Goal: Obtain resource: Download file/media

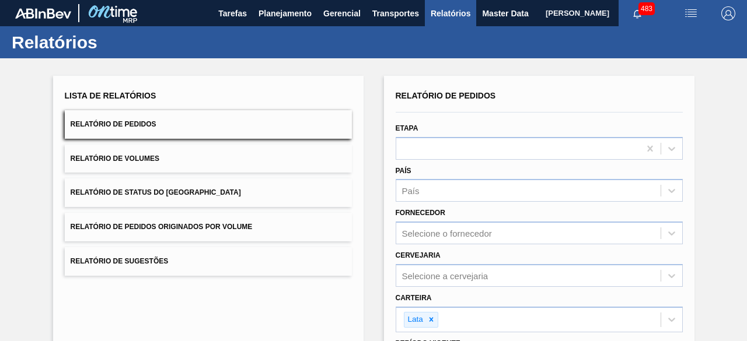
scroll to position [172, 0]
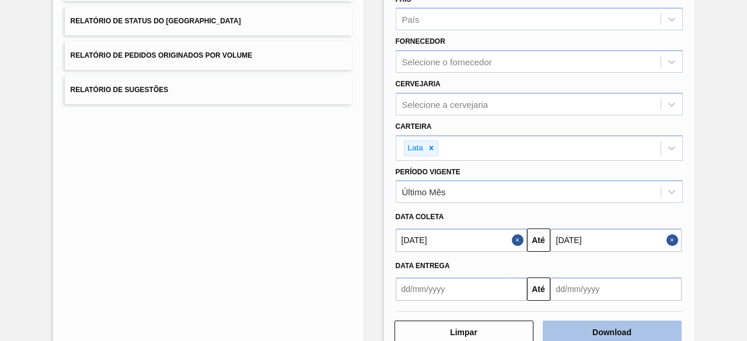
click at [663, 321] on button "Download" at bounding box center [612, 332] width 139 height 23
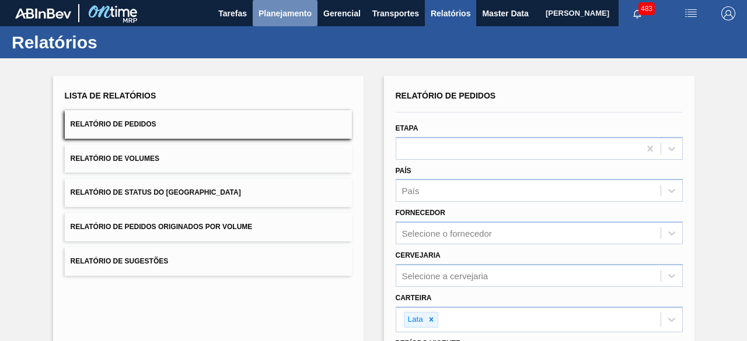
click at [285, 24] on button "Planejamento" at bounding box center [285, 13] width 65 height 26
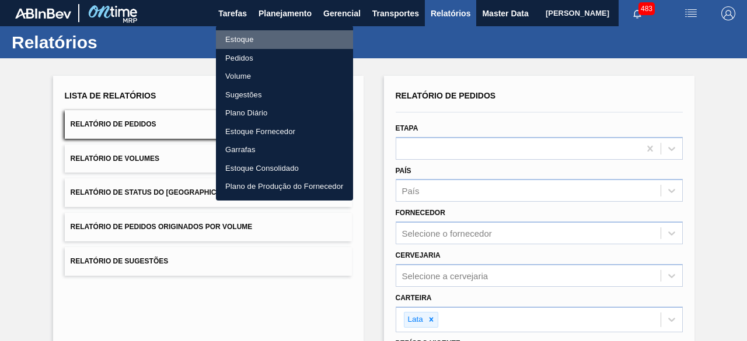
click at [254, 37] on li "Estoque" at bounding box center [284, 39] width 137 height 19
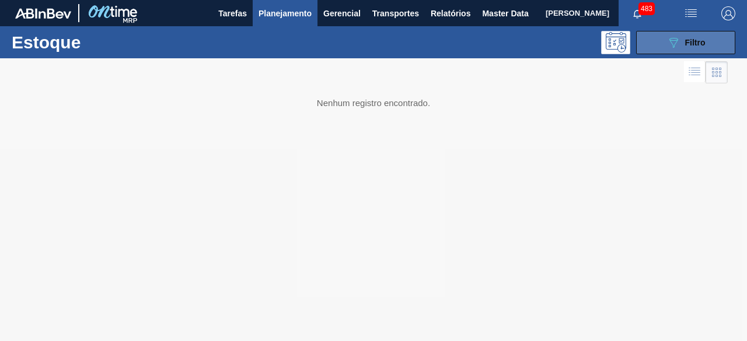
click at [678, 47] on icon "089F7B8B-B2A5-4AFE-B5C0-19BA573D28AC" at bounding box center [673, 43] width 14 height 14
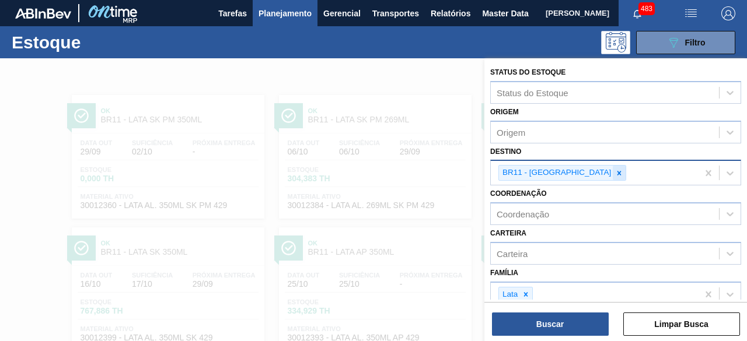
click at [615, 173] on icon at bounding box center [619, 173] width 8 height 8
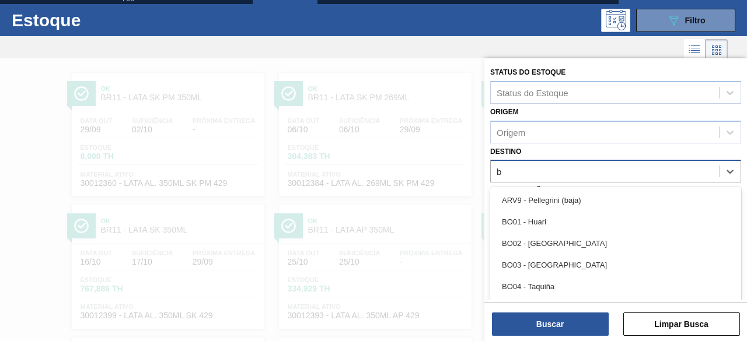
scroll to position [25, 0]
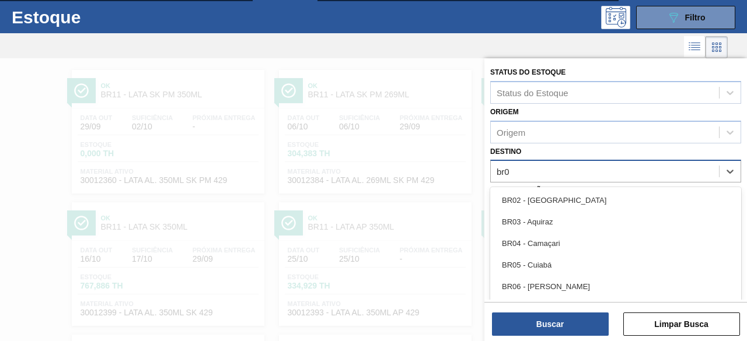
type input "br08"
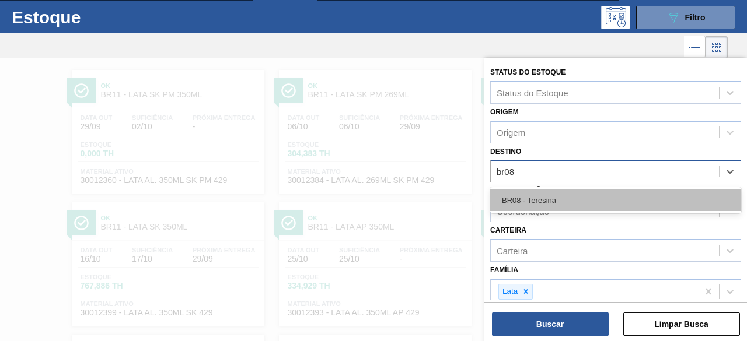
click at [571, 202] on div "BR08 - Teresina" at bounding box center [615, 201] width 251 height 22
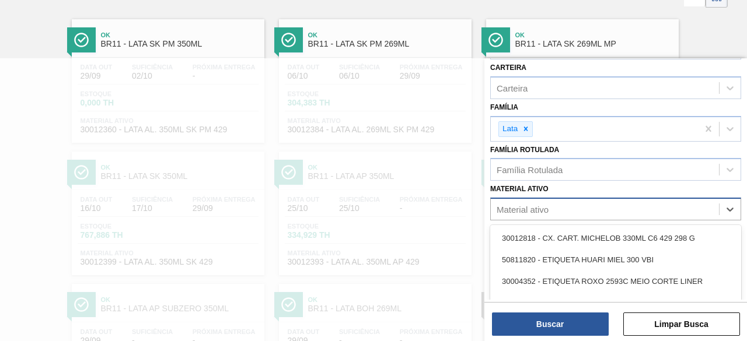
scroll to position [86, 0]
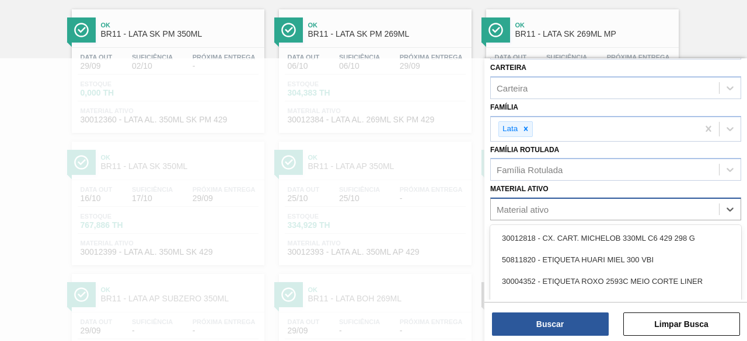
click at [608, 208] on div "Material ativo" at bounding box center [605, 209] width 228 height 17
paste ativo "30002213"
type ativo "30002213"
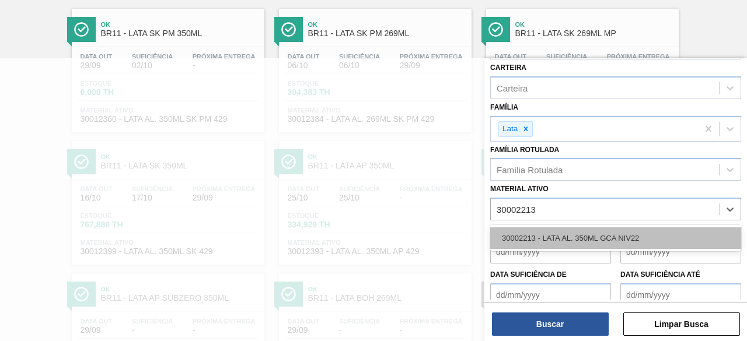
click at [608, 232] on div "30002213 - LATA AL. 350ML GCA NIV22" at bounding box center [615, 239] width 251 height 22
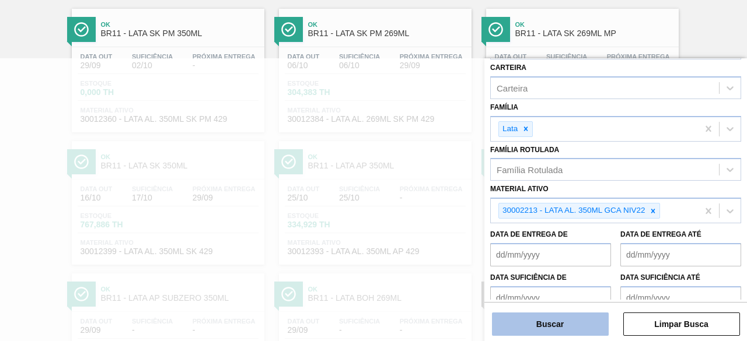
click at [566, 320] on button "Buscar" at bounding box center [550, 324] width 117 height 23
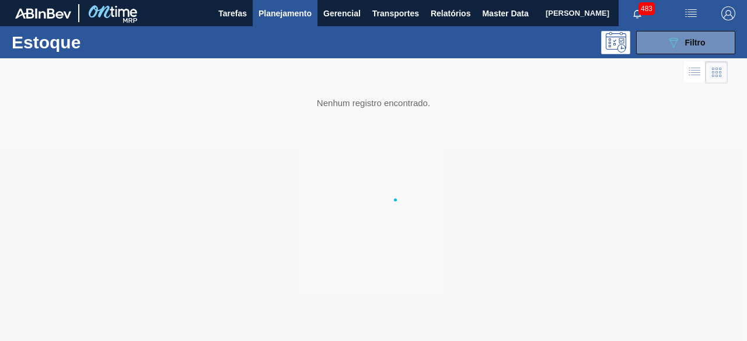
scroll to position [0, 0]
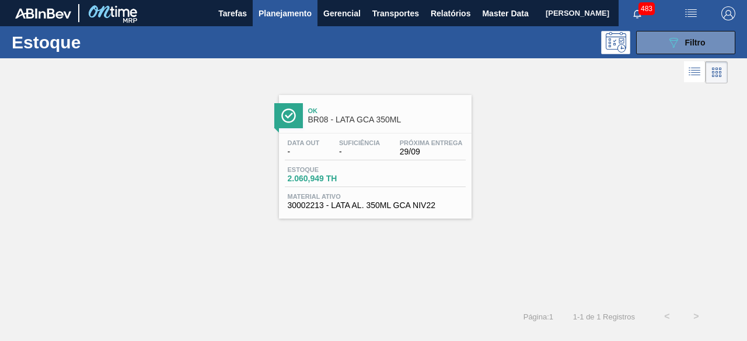
click at [389, 130] on div "Ok BR08 - LATA GCA 350ML Data out - Suficiência - Próxima Entrega 29/09 Estoque…" at bounding box center [375, 157] width 193 height 124
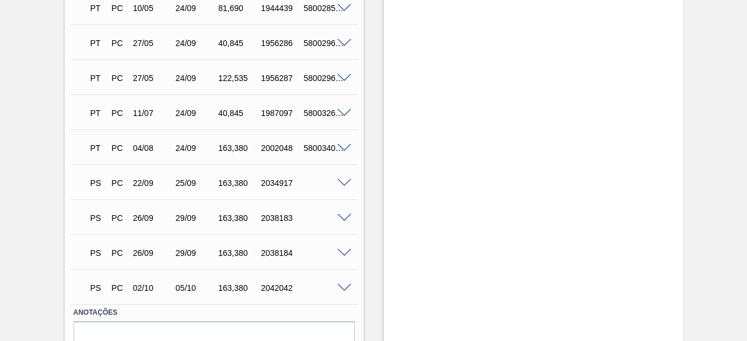
scroll to position [1311, 0]
click at [344, 292] on span at bounding box center [344, 289] width 14 height 9
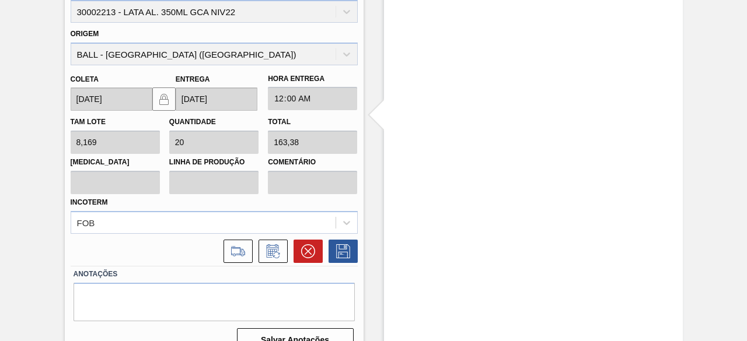
scroll to position [1649, 0]
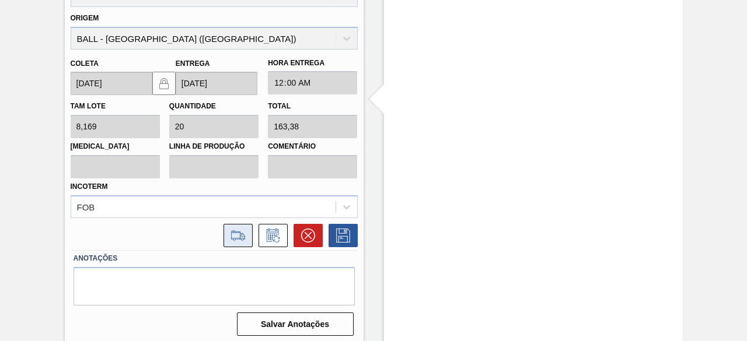
click at [235, 236] on icon at bounding box center [238, 236] width 19 height 14
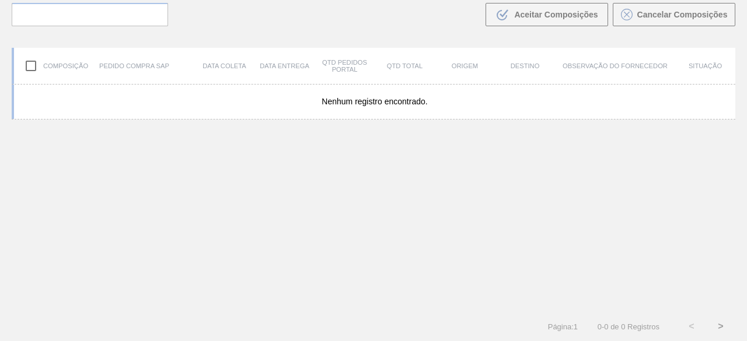
scroll to position [83, 0]
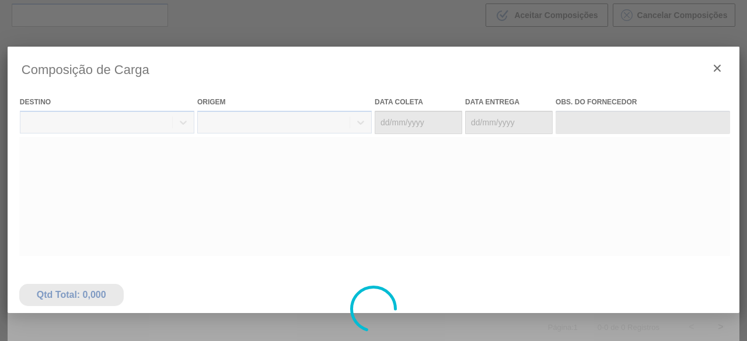
type coleta "[DATE]"
type entrega "[DATE]"
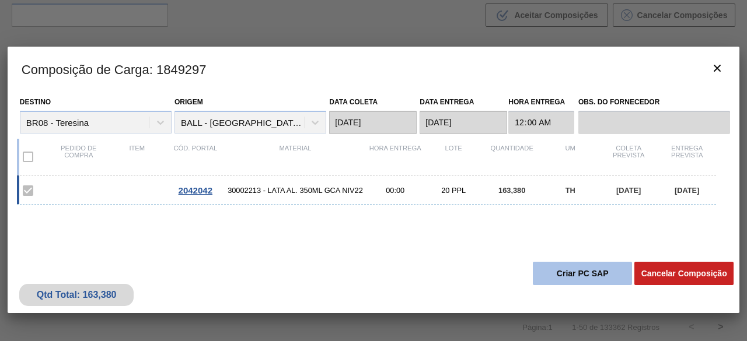
click at [566, 271] on button "Criar PC SAP" at bounding box center [582, 273] width 99 height 23
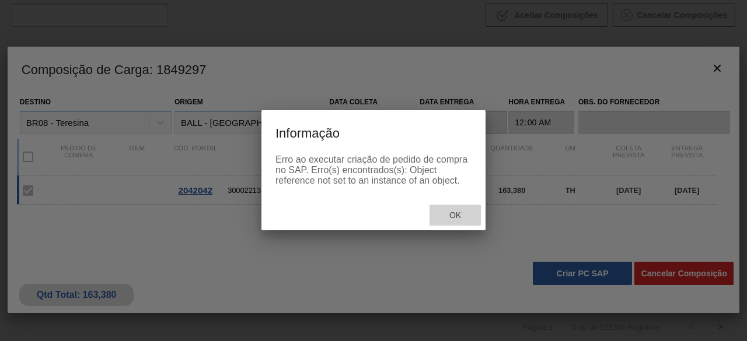
click at [457, 215] on span "Ok" at bounding box center [455, 215] width 30 height 9
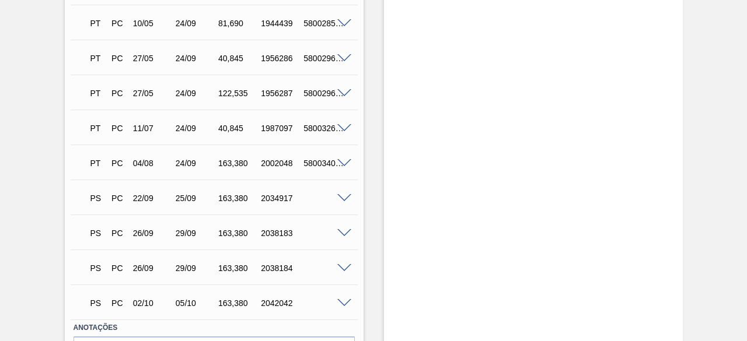
scroll to position [1374, 0]
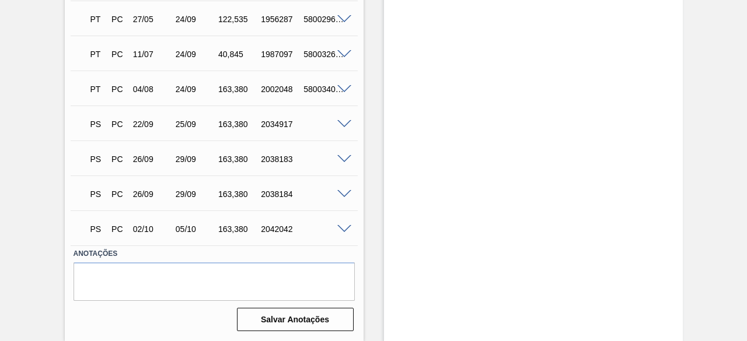
click at [346, 230] on span at bounding box center [344, 229] width 14 height 9
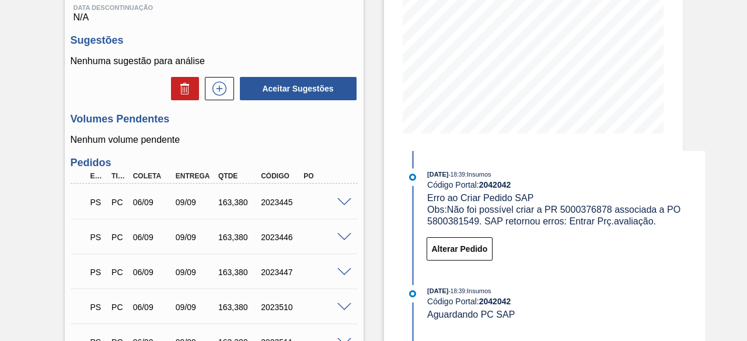
scroll to position [0, 0]
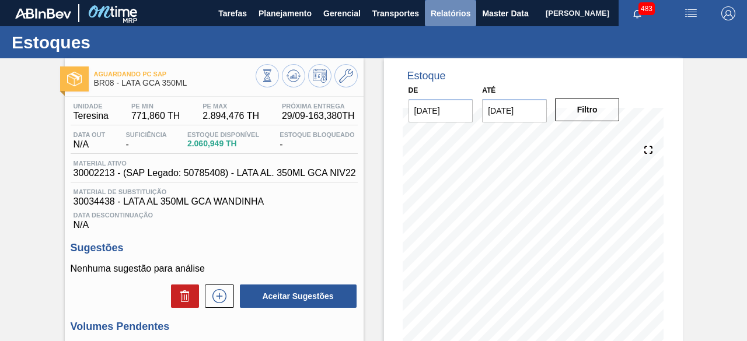
click at [453, 16] on span "Relatórios" at bounding box center [451, 13] width 40 height 14
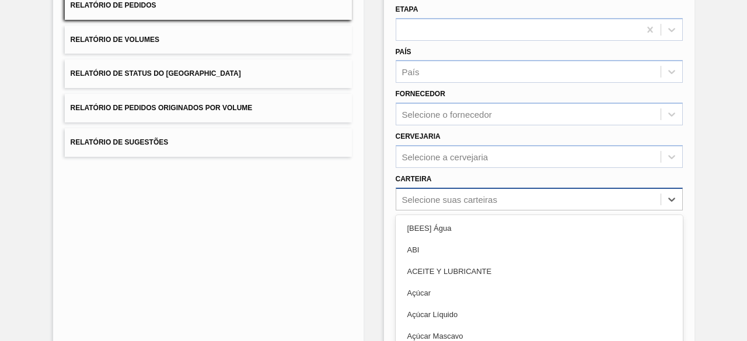
scroll to position [172, 0]
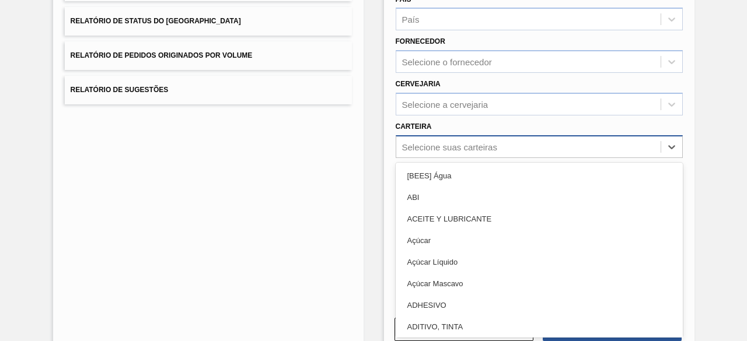
click at [454, 158] on div "option ABI focused, 2 of 101. 101 results available. Use Up and Down to choose …" at bounding box center [539, 146] width 287 height 23
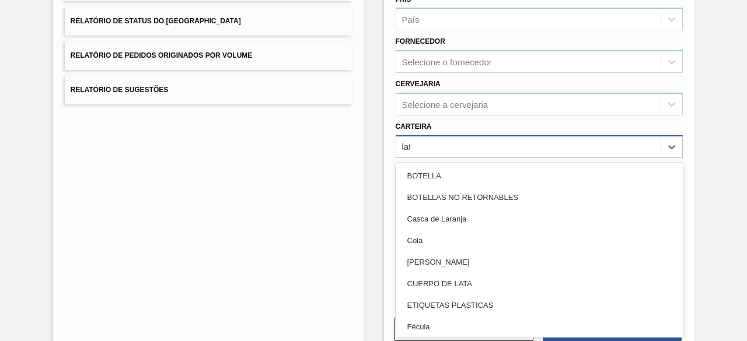
type input "lata"
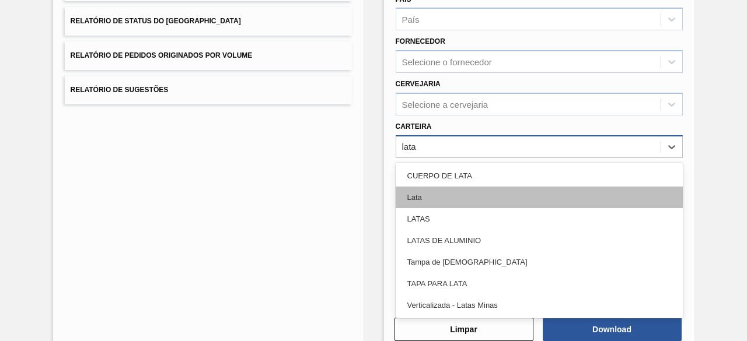
click at [427, 195] on div "Lata" at bounding box center [539, 198] width 287 height 22
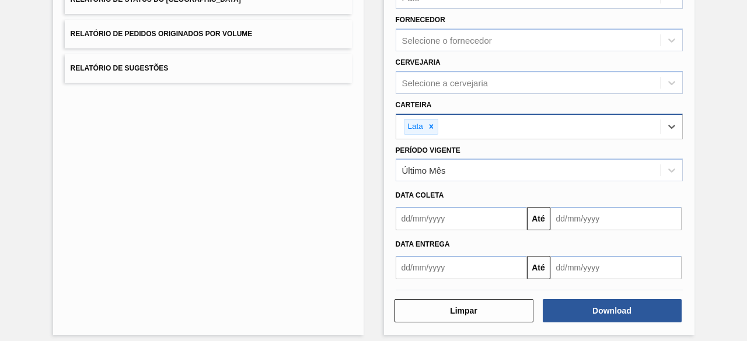
scroll to position [194, 0]
click at [434, 209] on input "text" at bounding box center [461, 218] width 131 height 23
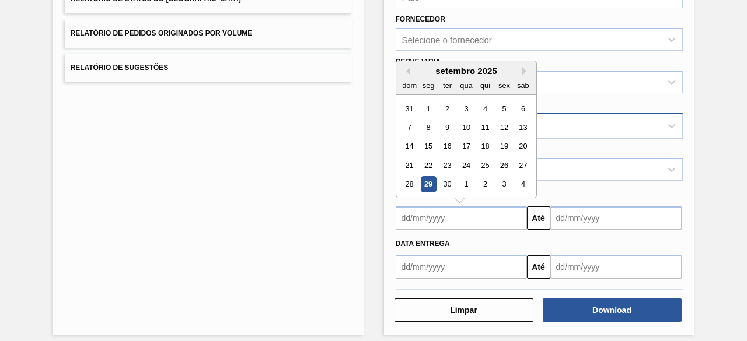
click at [427, 182] on div "29" at bounding box center [428, 185] width 16 height 16
type input "[DATE]"
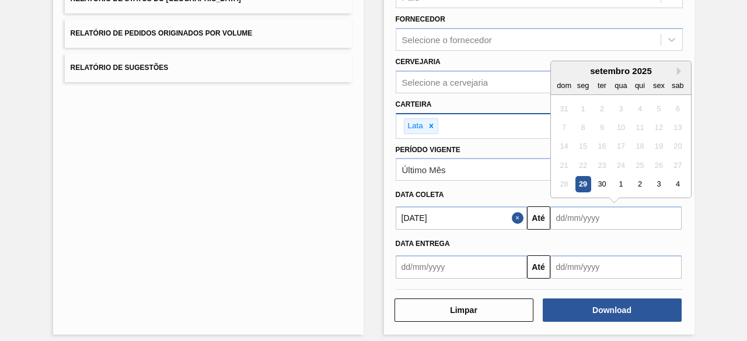
click at [572, 219] on input "text" at bounding box center [615, 218] width 131 height 23
click at [655, 187] on div "3" at bounding box center [658, 185] width 16 height 16
type input "[DATE]"
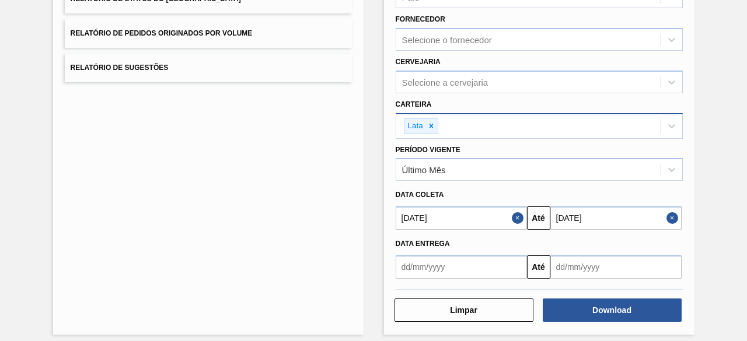
scroll to position [200, 0]
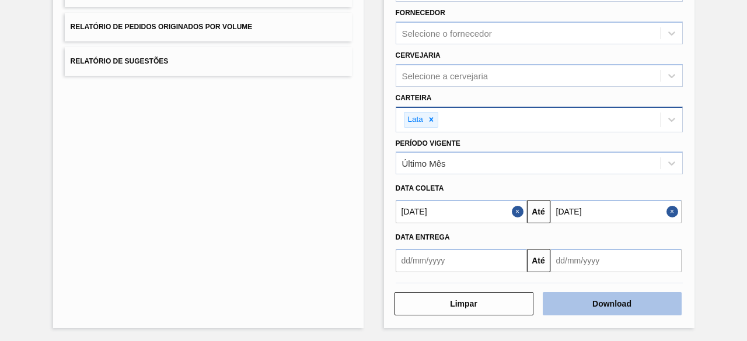
click at [637, 306] on button "Download" at bounding box center [612, 303] width 139 height 23
